Goal: Task Accomplishment & Management: Manage account settings

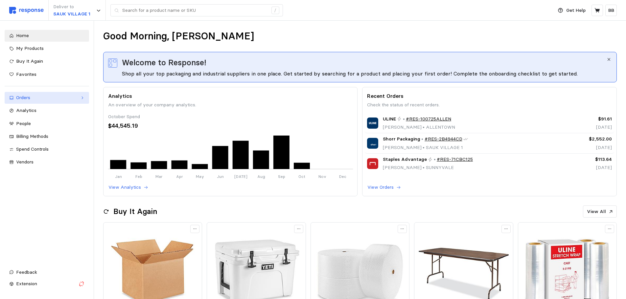
click at [43, 98] on div "Orders" at bounding box center [46, 97] width 61 height 7
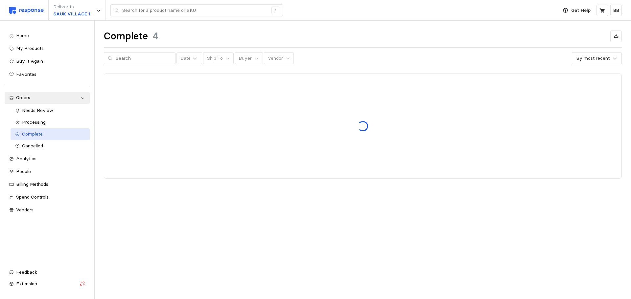
click at [48, 135] on div "Complete" at bounding box center [53, 134] width 63 height 7
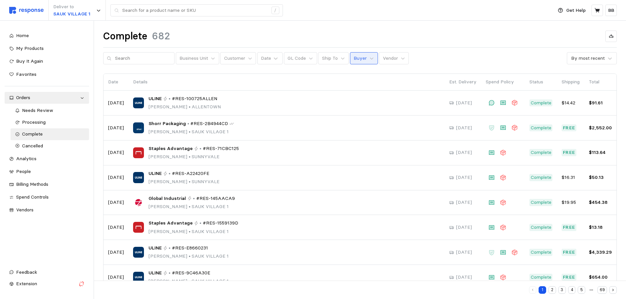
click at [354, 58] on p "Buyer" at bounding box center [360, 58] width 13 height 7
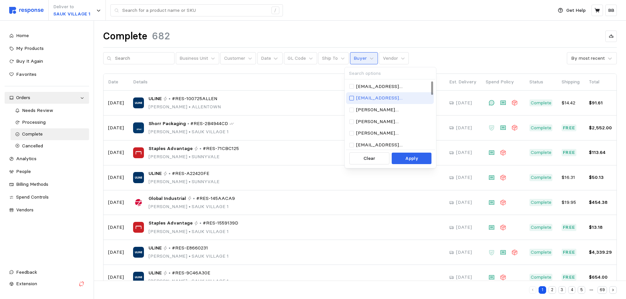
click at [351, 98] on div at bounding box center [351, 98] width 5 height 5
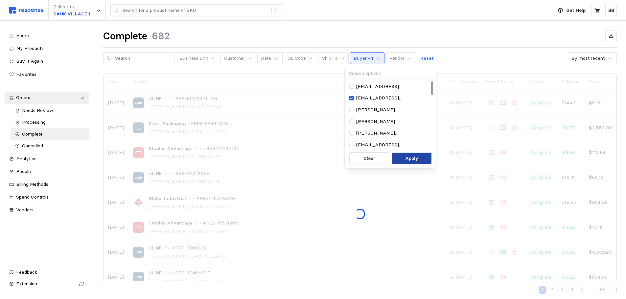
click at [407, 158] on p "Apply" at bounding box center [411, 158] width 13 height 7
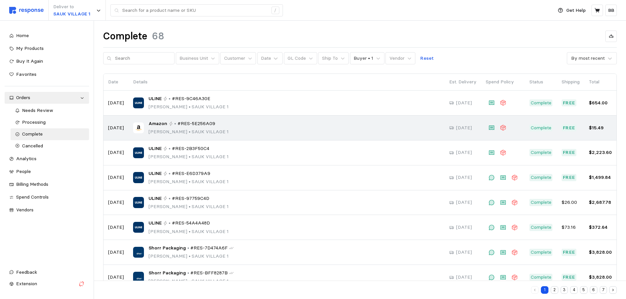
click at [238, 128] on div "Amazon • #RES-5E256A09 [PERSON_NAME] • [GEOGRAPHIC_DATA] 1" at bounding box center [286, 127] width 307 height 15
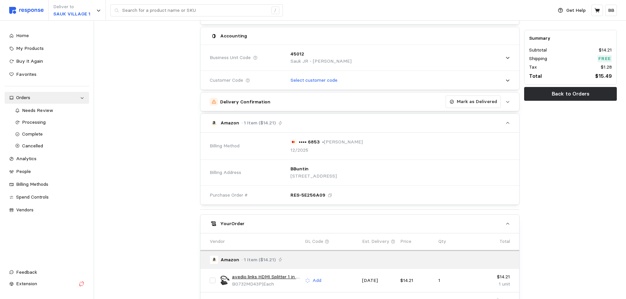
scroll to position [164, 0]
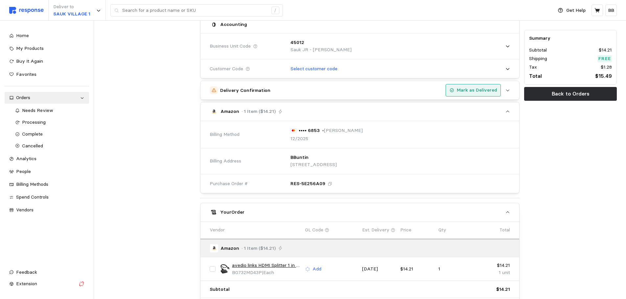
click at [472, 88] on p "Mark as Delivered" at bounding box center [477, 90] width 40 height 7
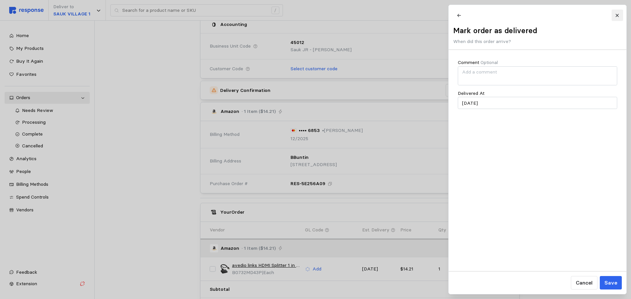
click at [616, 17] on icon at bounding box center [617, 15] width 5 height 5
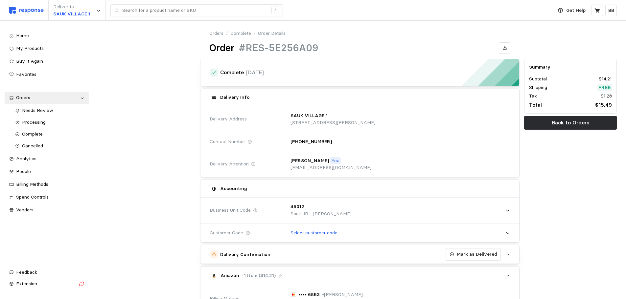
scroll to position [33, 0]
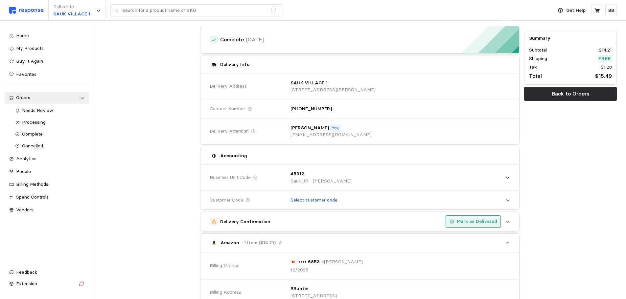
click at [467, 225] on p "Mark as Delivered" at bounding box center [477, 221] width 40 height 7
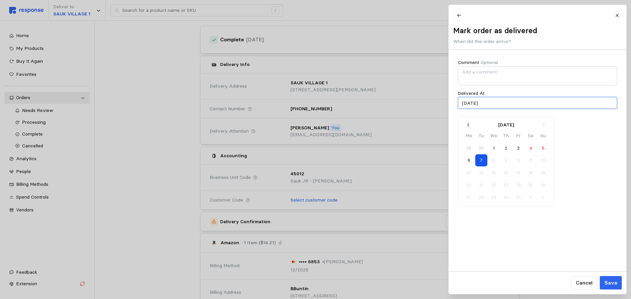
click at [498, 108] on input "[DATE]" at bounding box center [537, 103] width 159 height 12
click at [466, 126] on icon "button" at bounding box center [469, 125] width 6 height 6
click at [482, 197] on button "30" at bounding box center [481, 198] width 12 height 12
type input "[DATE]"
click at [608, 279] on p "Save" at bounding box center [610, 283] width 13 height 8
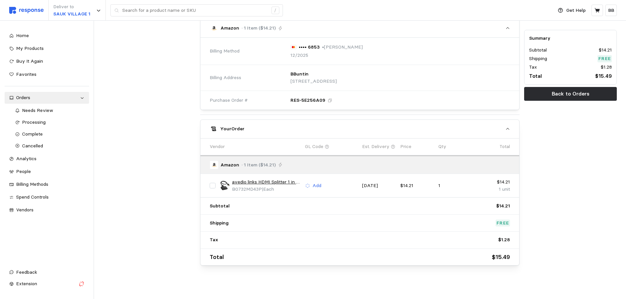
scroll to position [251, 0]
